Goal: Navigation & Orientation: Understand site structure

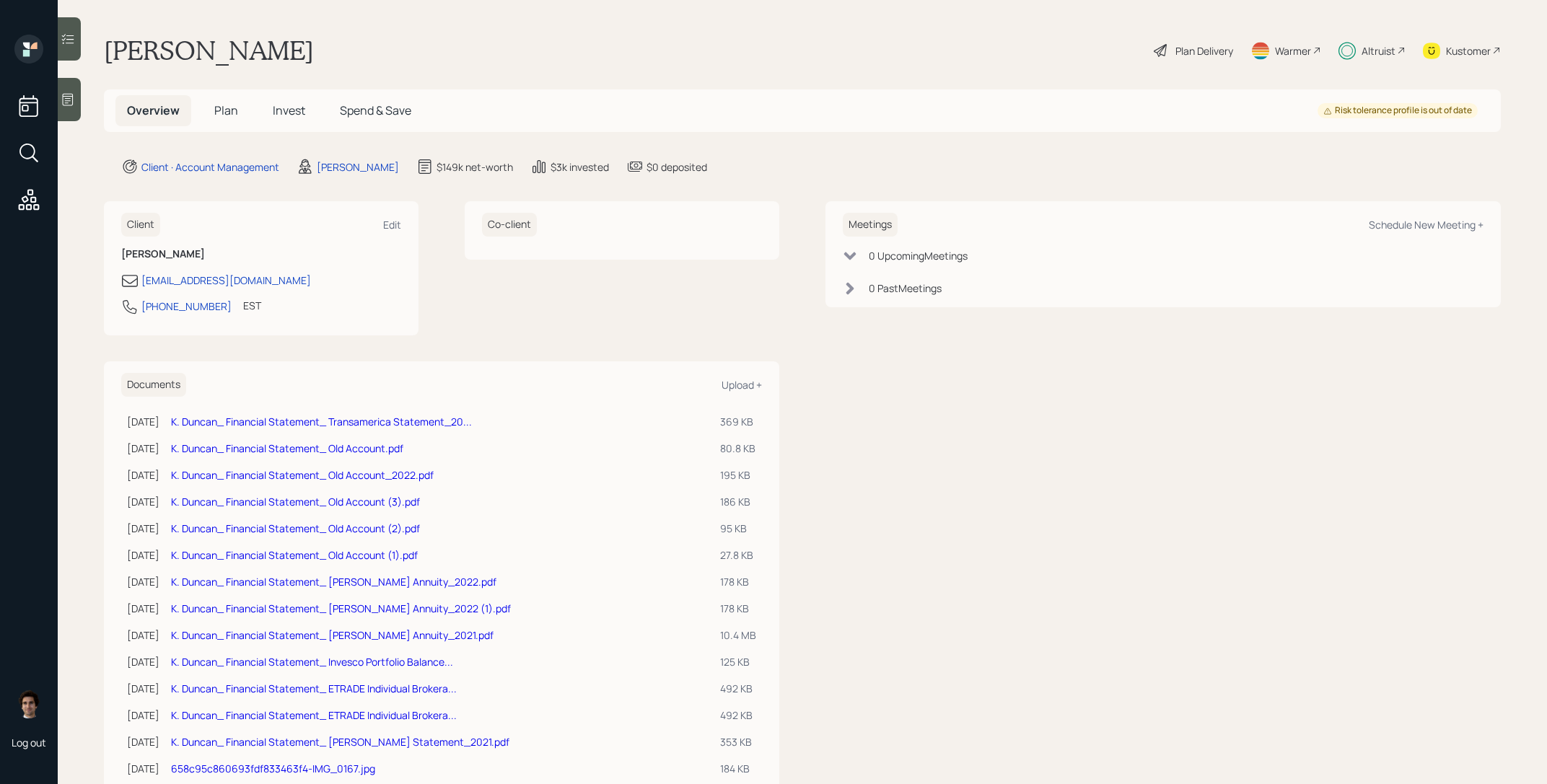
click at [224, 116] on span "Plan" at bounding box center [225, 110] width 24 height 16
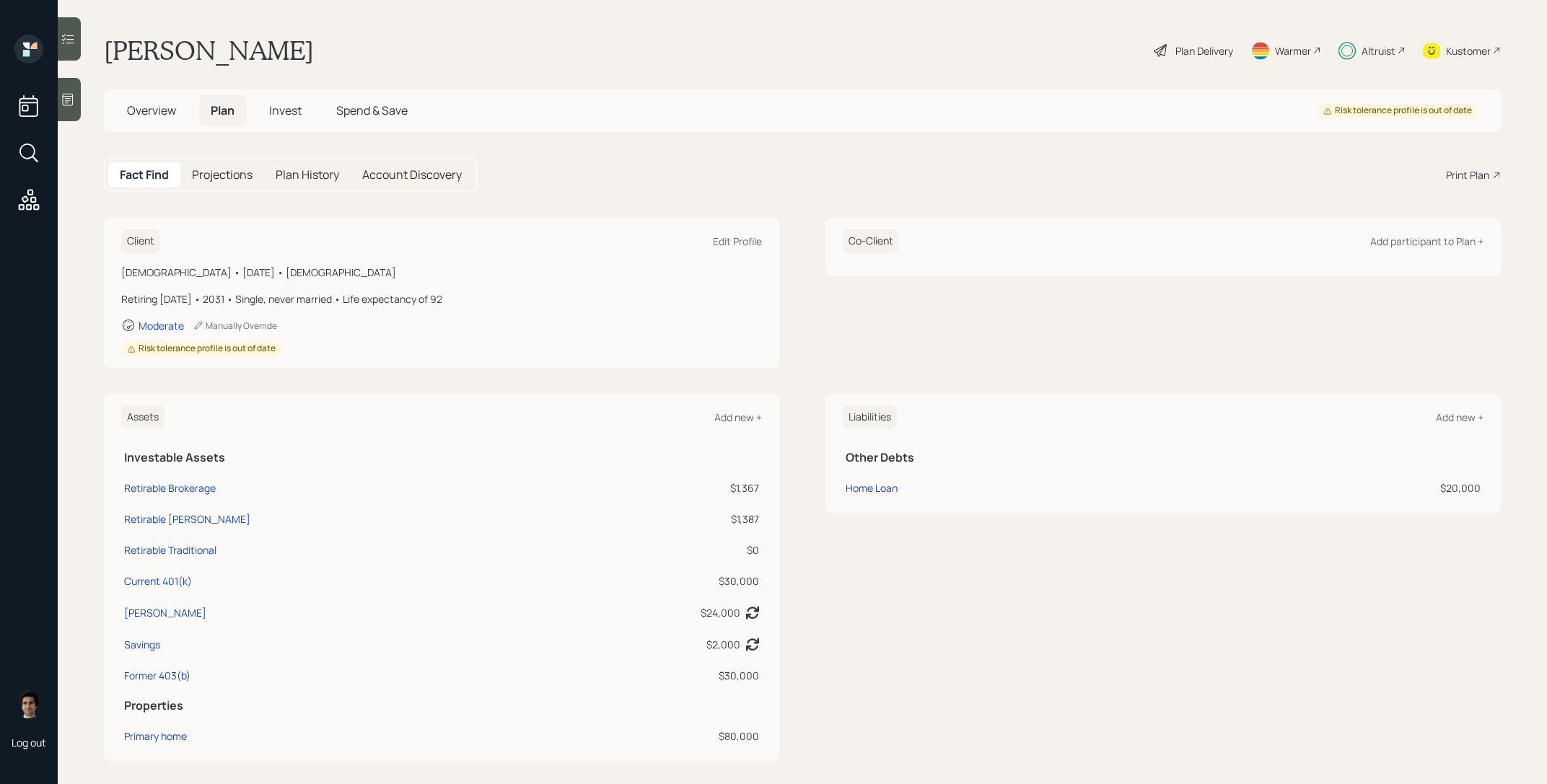
click at [272, 105] on span "Invest" at bounding box center [285, 110] width 32 height 16
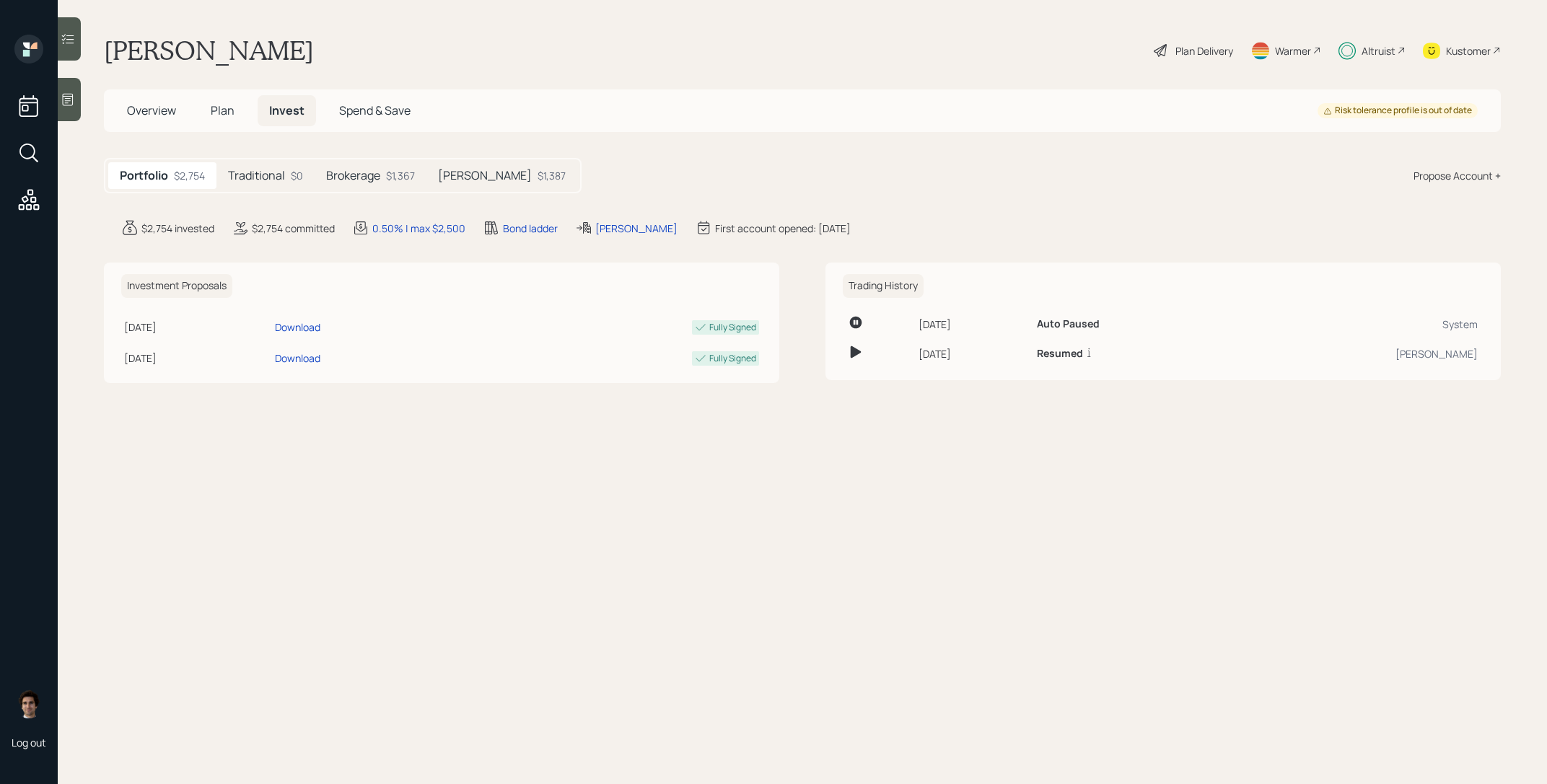
click at [367, 106] on span "Spend & Save" at bounding box center [374, 110] width 72 height 16
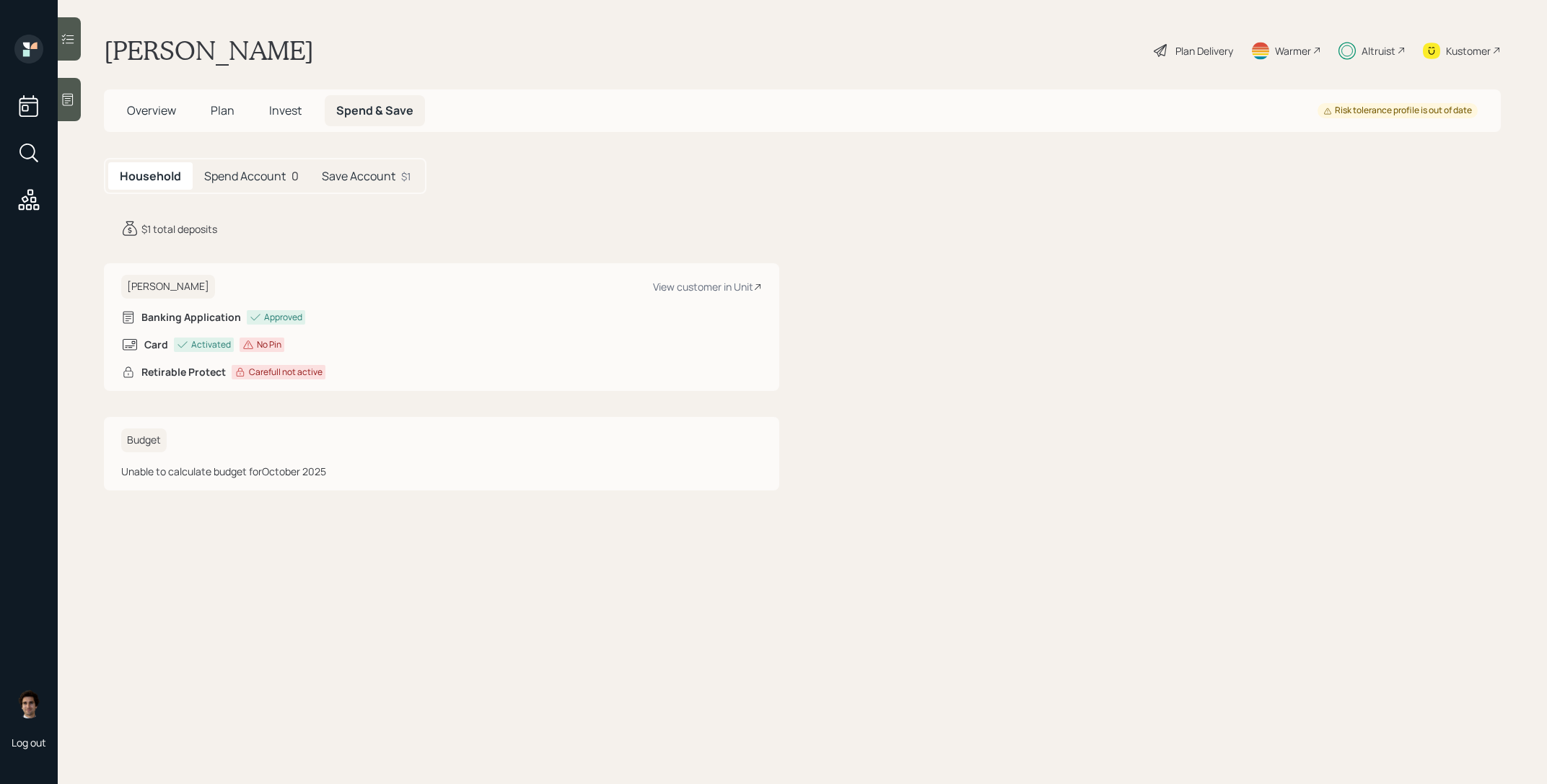
click at [197, 104] on div "Overview Plan Invest Spend & Save" at bounding box center [270, 111] width 309 height 31
click at [214, 104] on span "Plan" at bounding box center [222, 110] width 24 height 16
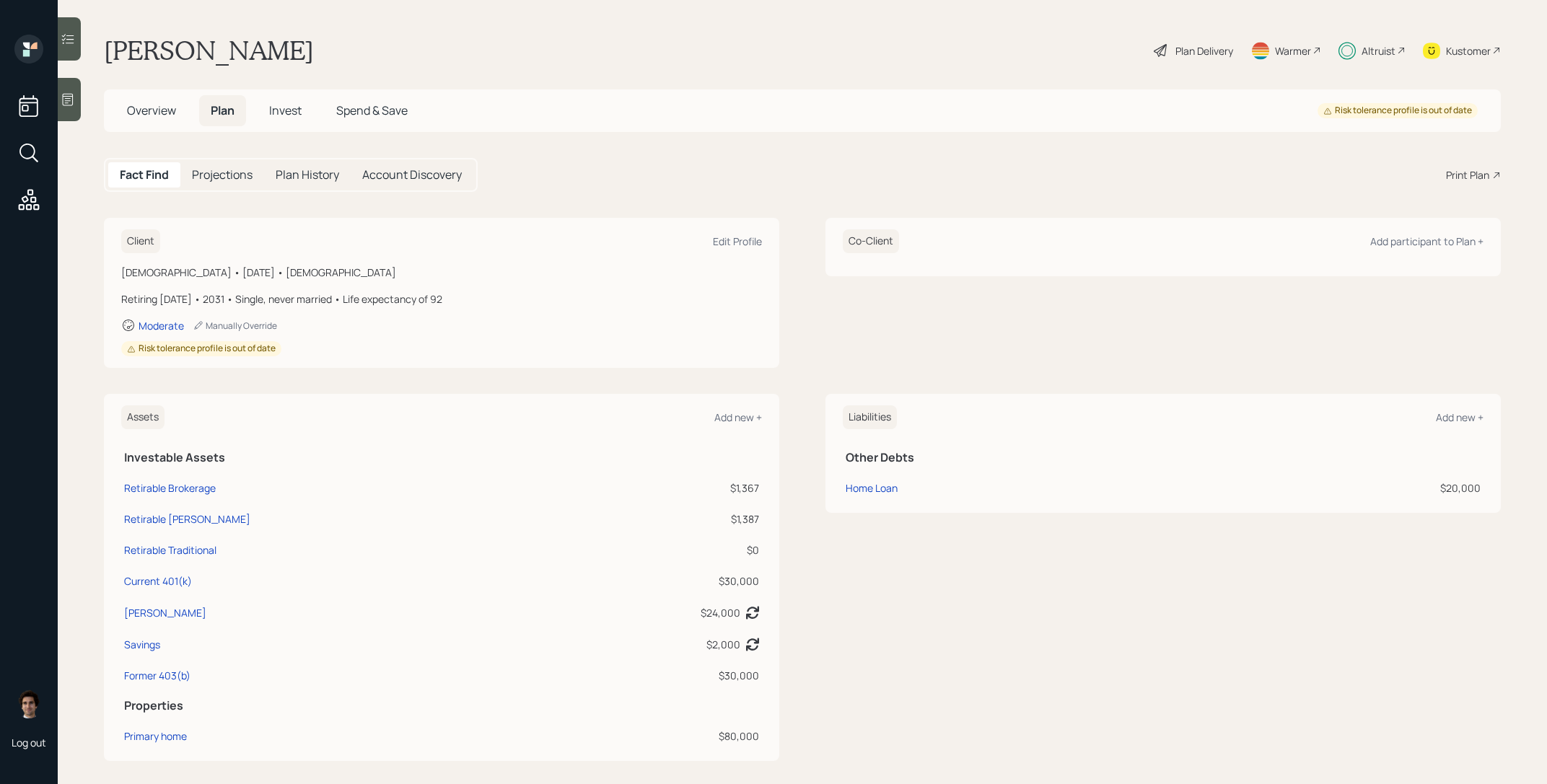
click at [360, 107] on span "Spend & Save" at bounding box center [372, 110] width 72 height 16
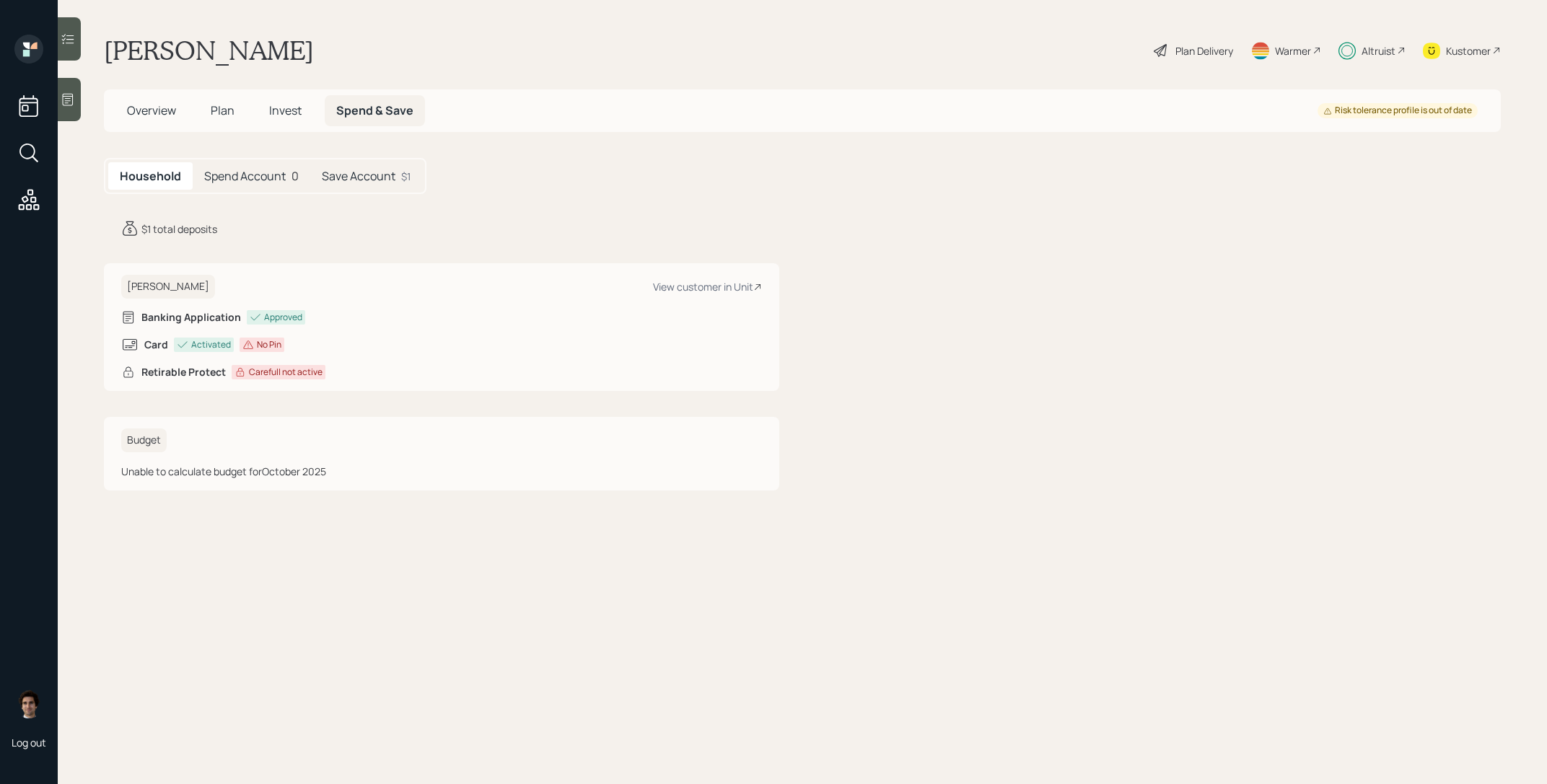
click at [305, 126] on div "Overview Plan Invest Spend & Save Risk tolerance profile is out of date" at bounding box center [802, 111] width 1397 height 43
click at [298, 121] on h5 "Invest" at bounding box center [286, 111] width 56 height 31
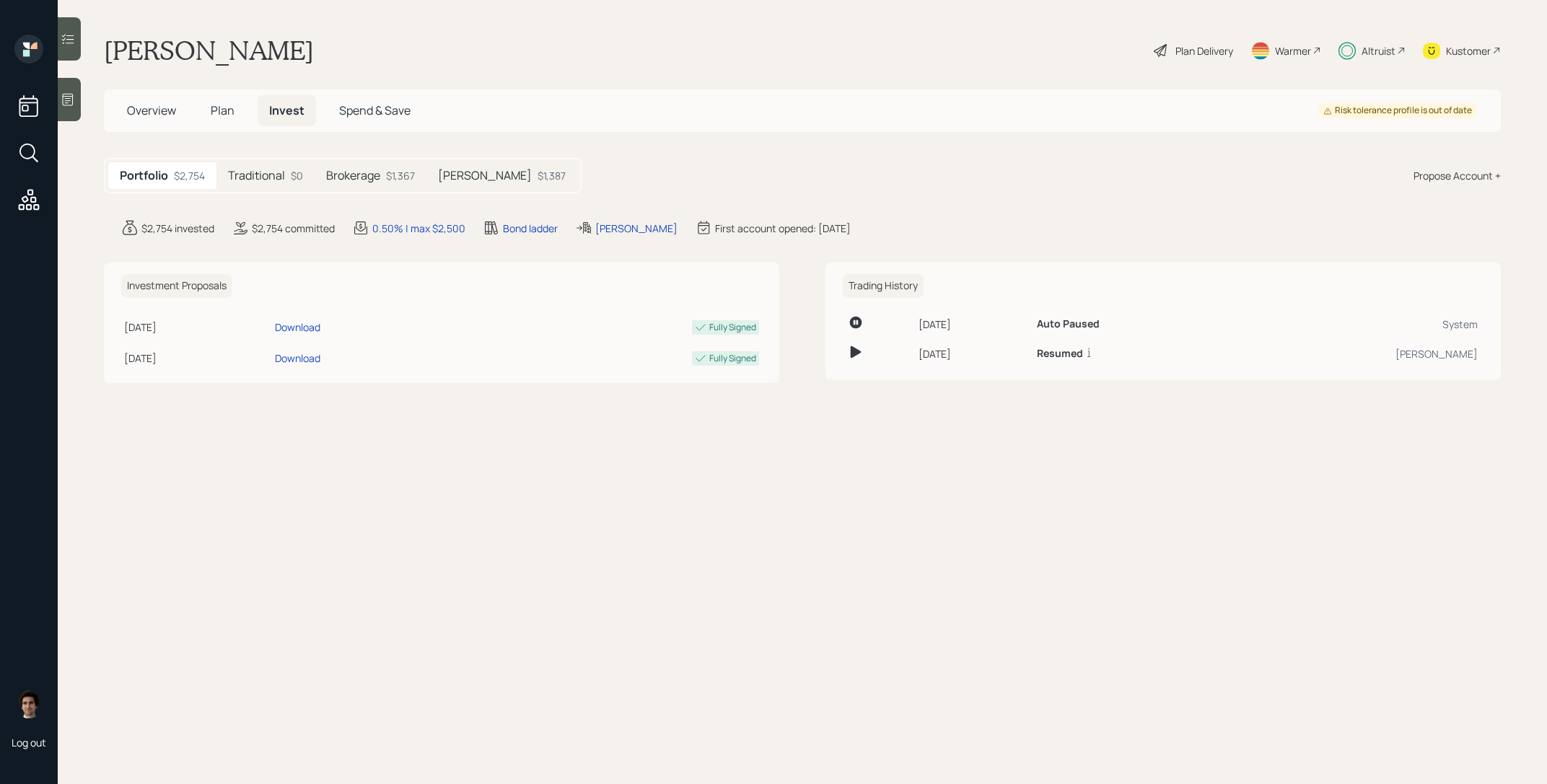
click at [414, 181] on div "$1,367" at bounding box center [400, 175] width 29 height 15
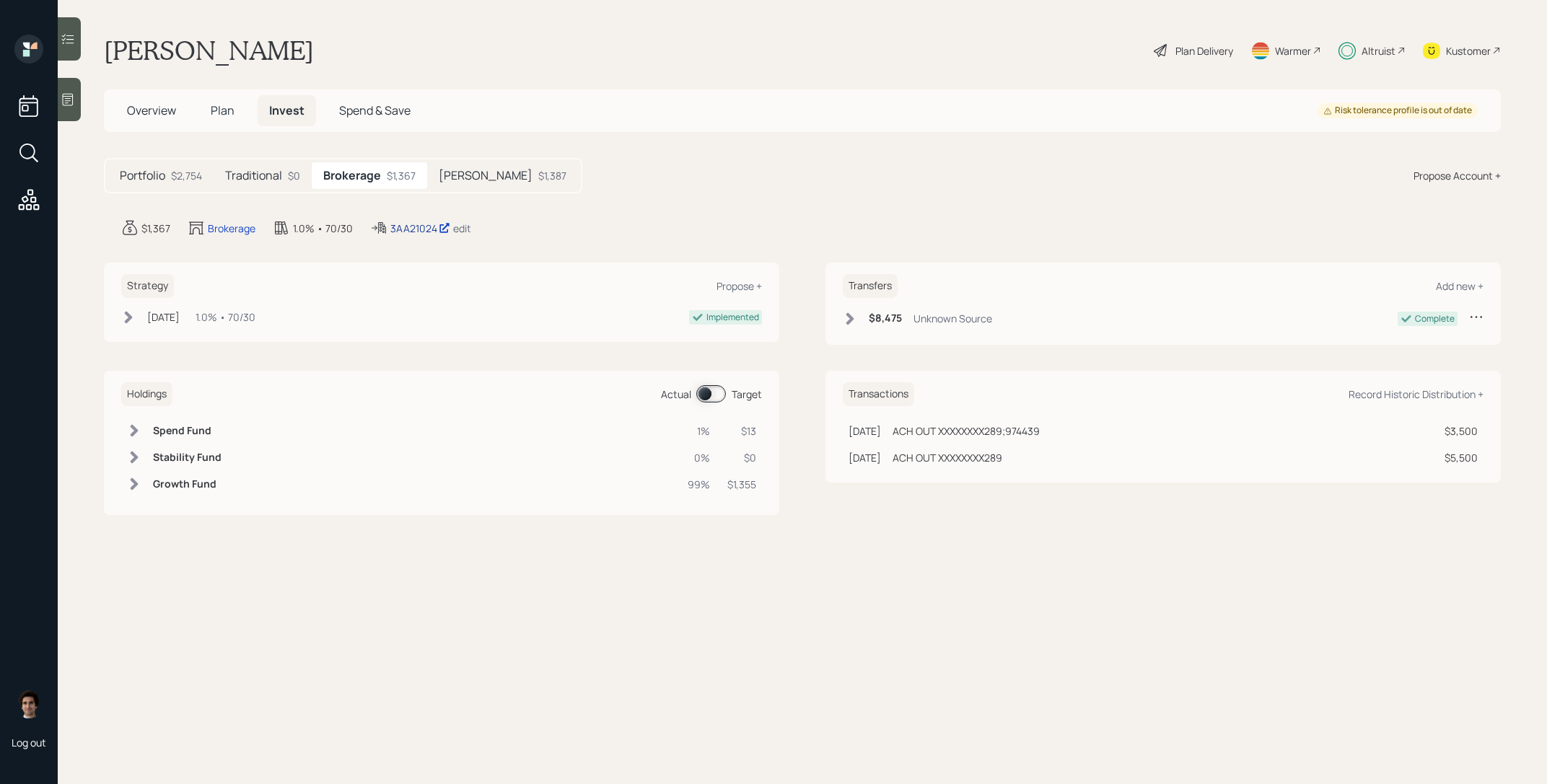
click at [417, 227] on div "3AA21024" at bounding box center [420, 228] width 60 height 15
click at [157, 164] on div "Portfolio $2,754" at bounding box center [161, 175] width 105 height 26
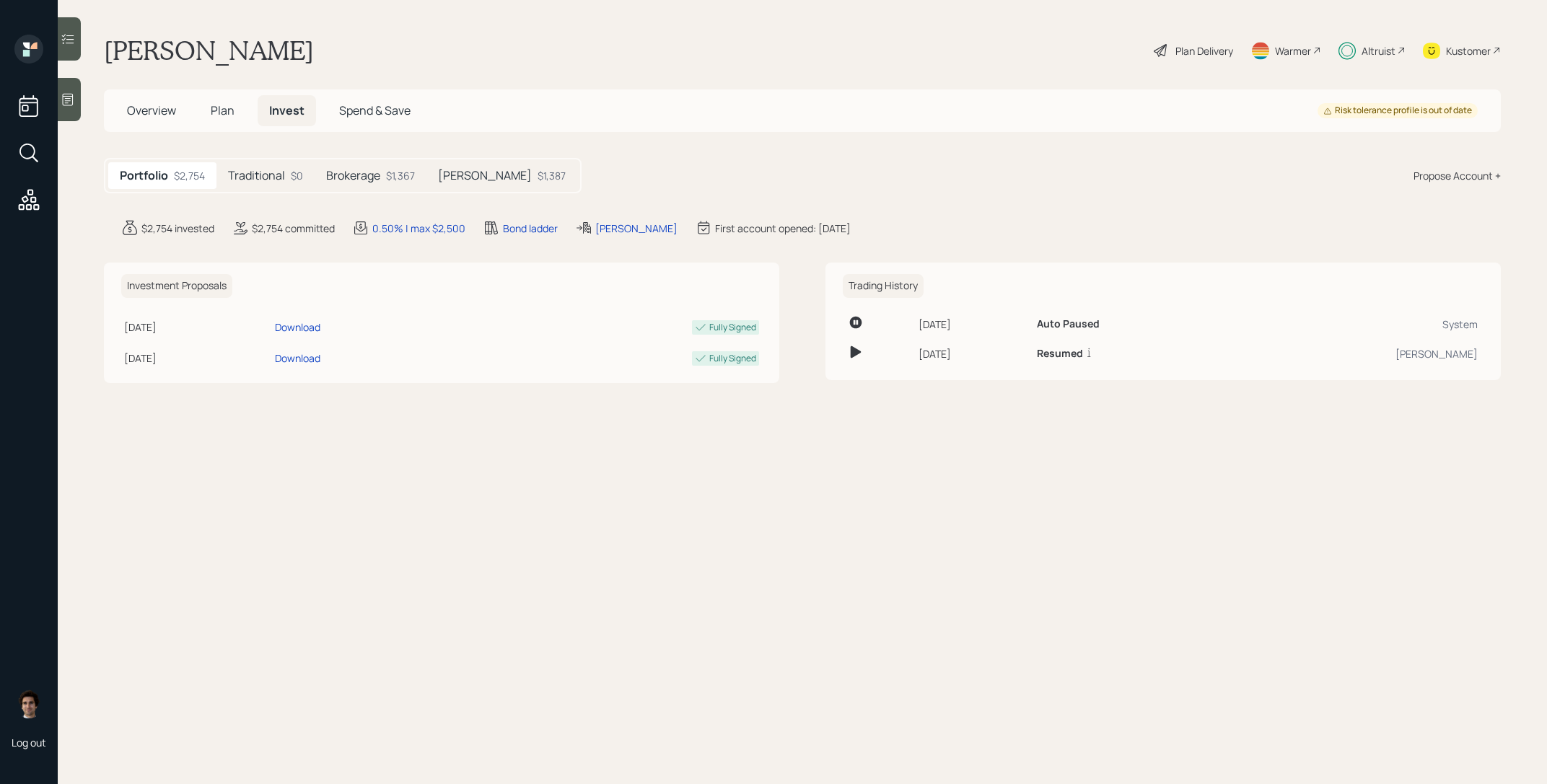
click at [271, 96] on h5 "Invest" at bounding box center [286, 111] width 58 height 31
click at [208, 115] on h5 "Plan" at bounding box center [222, 111] width 47 height 31
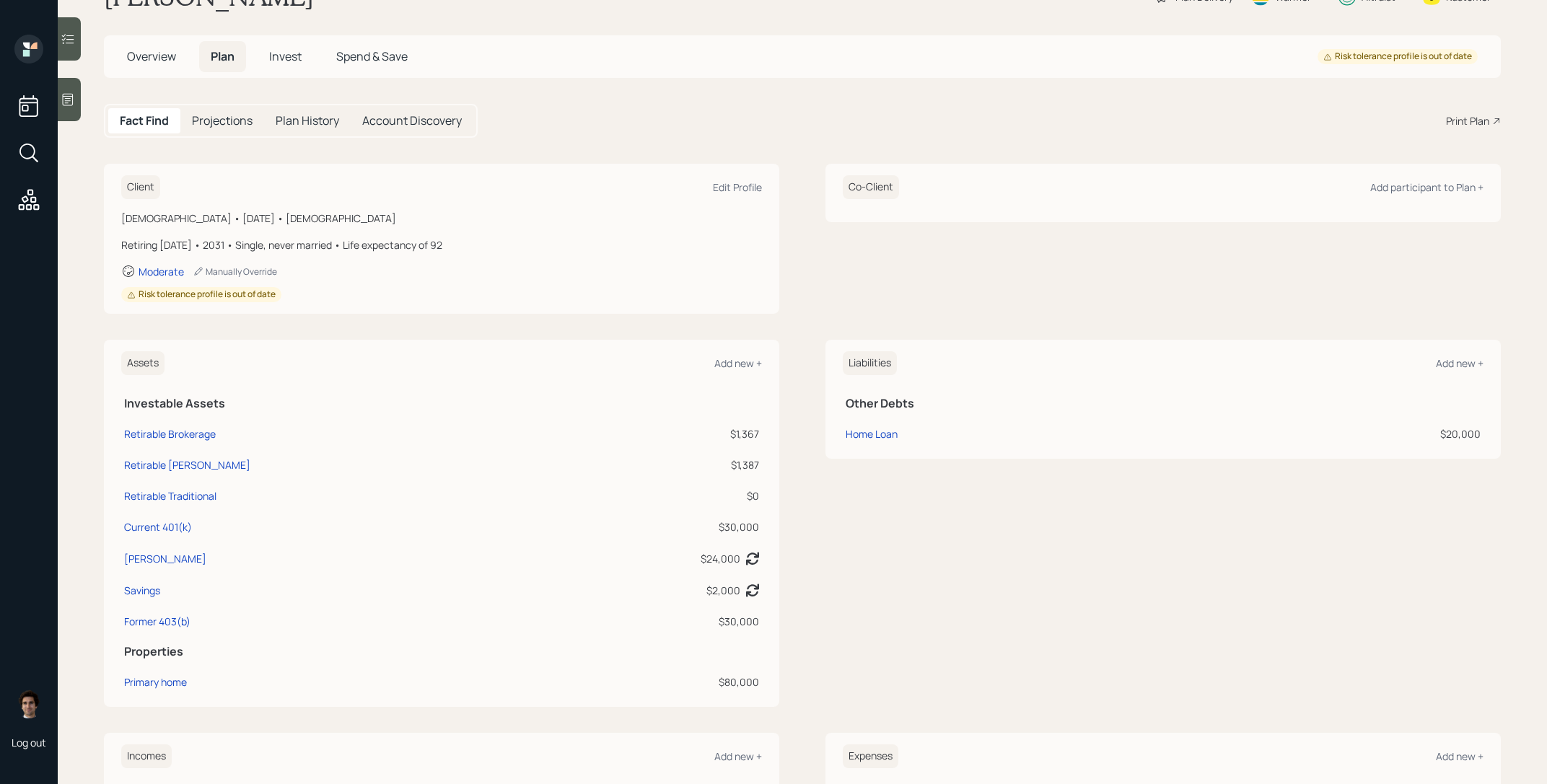
scroll to position [53, 0]
